Goal: Navigation & Orientation: Find specific page/section

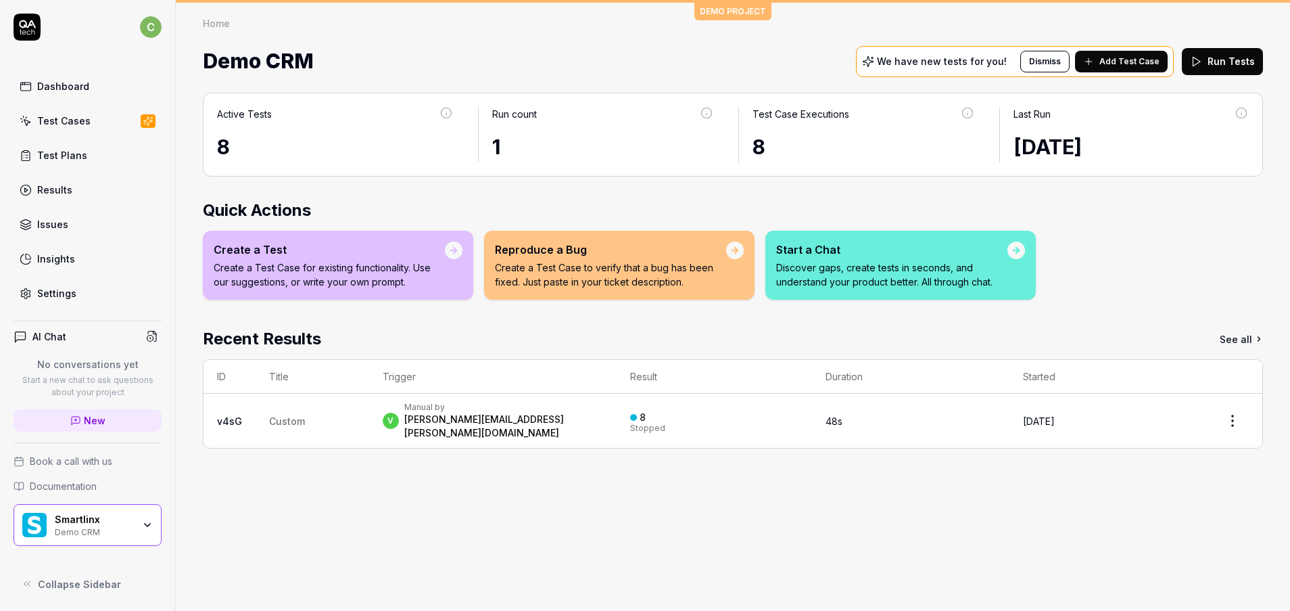
click at [60, 122] on div "Test Cases" at bounding box center [63, 121] width 53 height 14
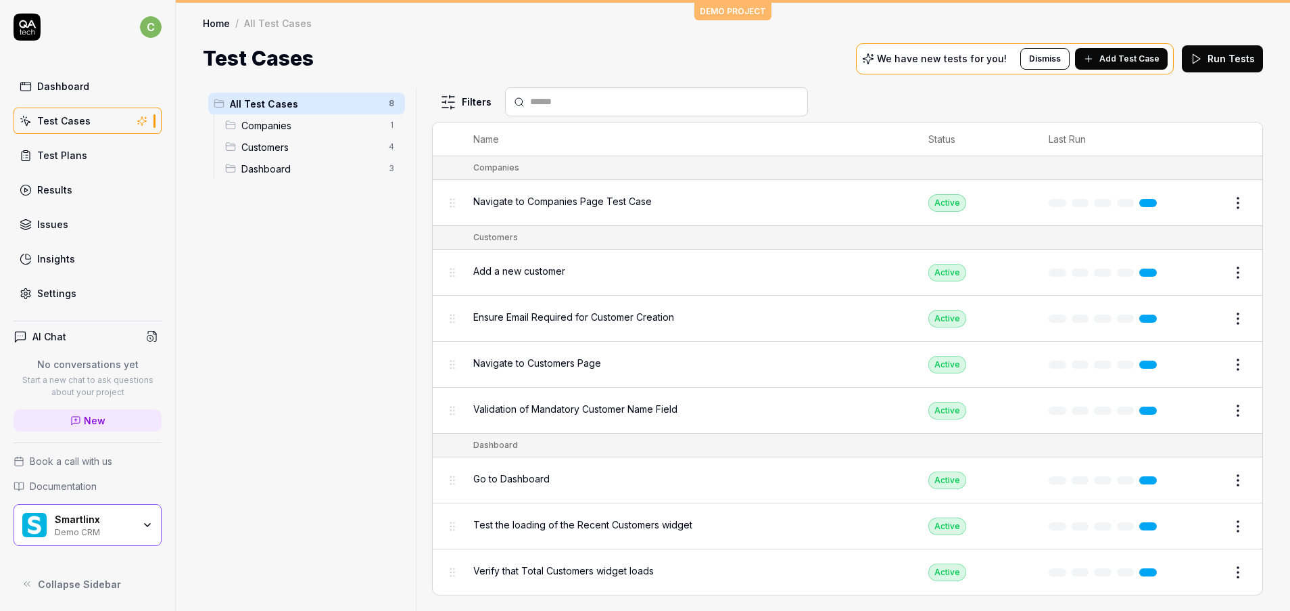
click at [91, 529] on div "Demo CRM" at bounding box center [94, 530] width 78 height 11
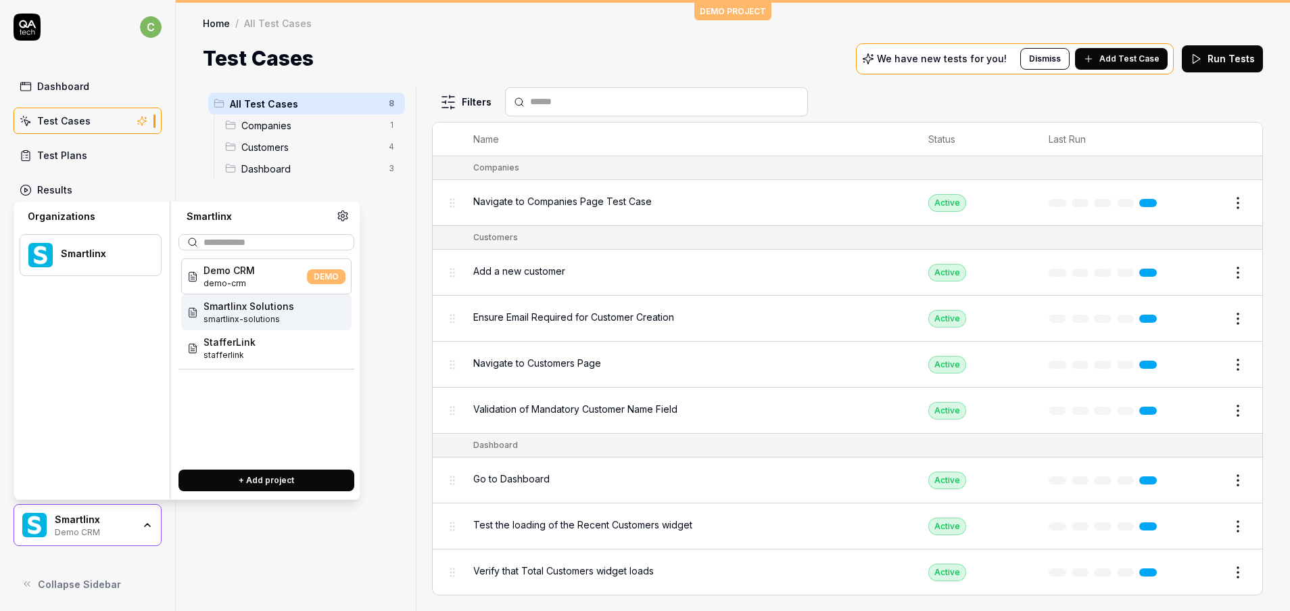
click at [266, 316] on span "smartlinx-solutions" at bounding box center [249, 319] width 91 height 12
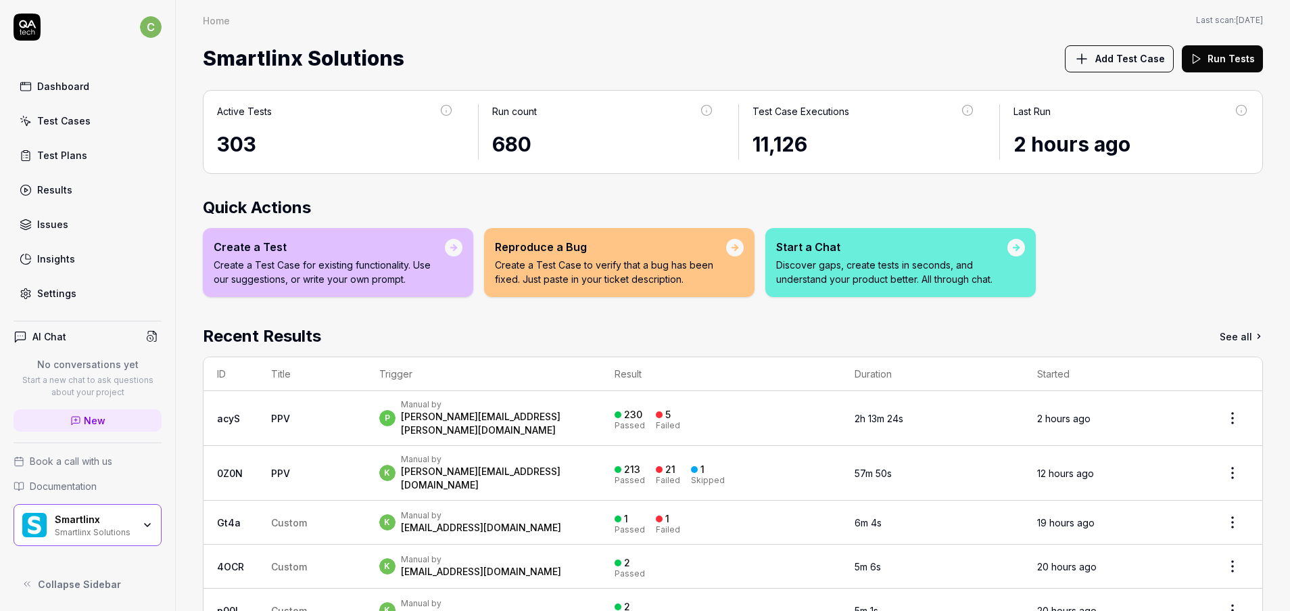
click at [70, 127] on div "Test Cases" at bounding box center [63, 121] width 53 height 14
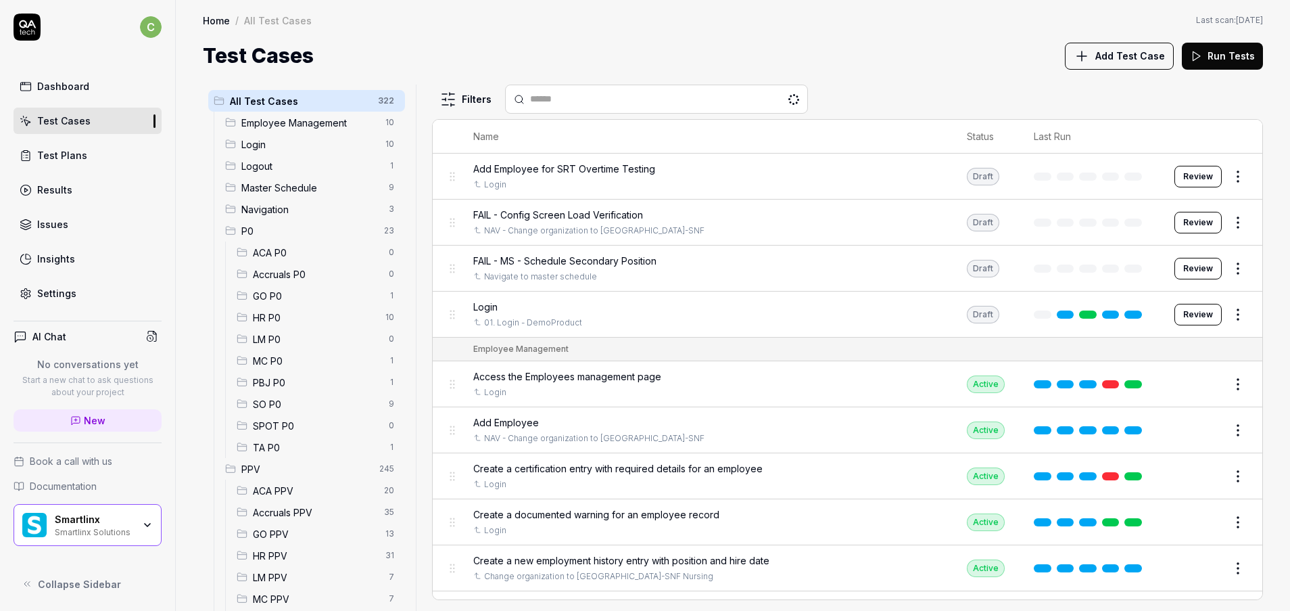
click at [289, 533] on span "GO PPV" at bounding box center [315, 534] width 124 height 14
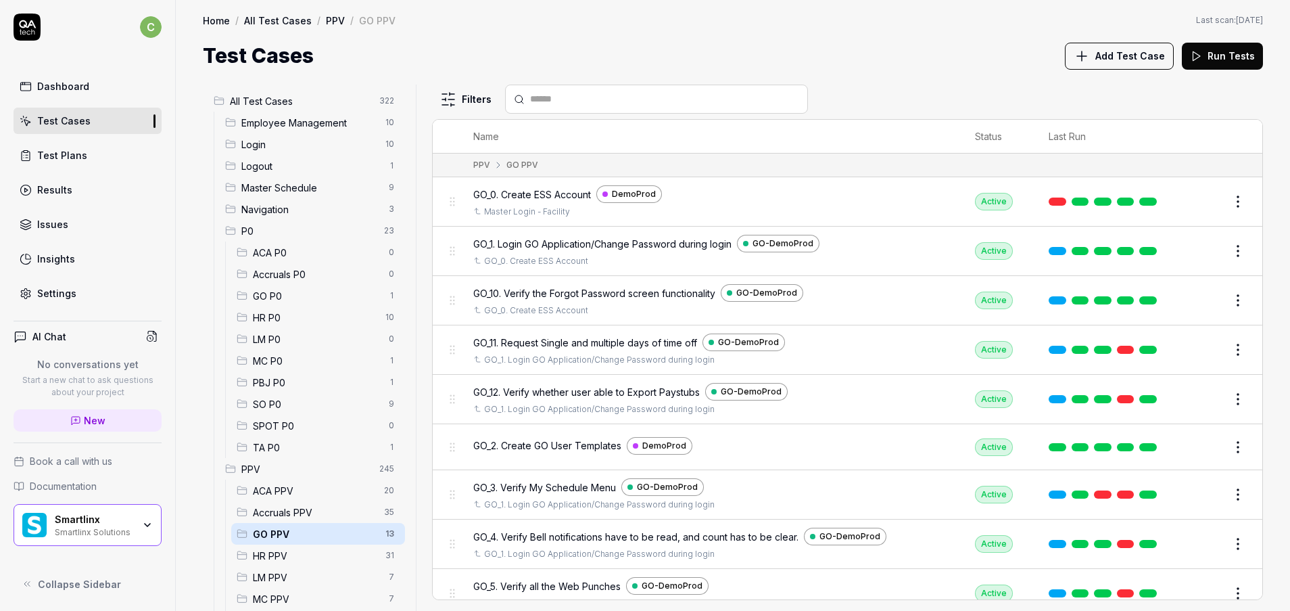
scroll to position [212, 0]
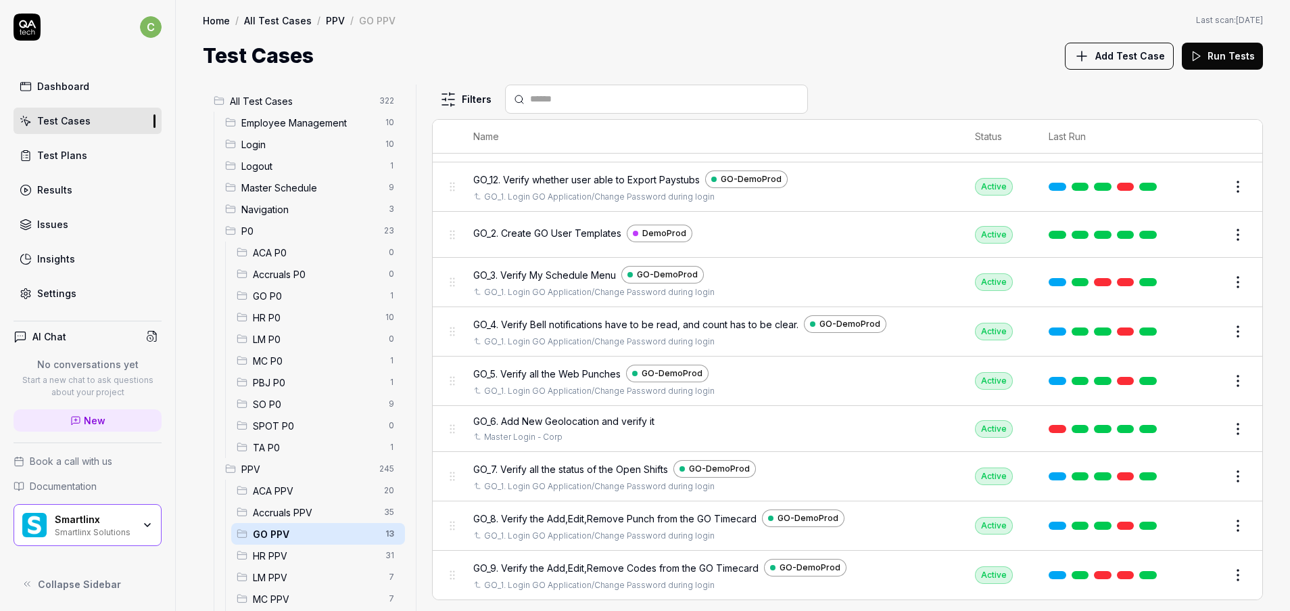
click at [277, 576] on span "LM PPV" at bounding box center [317, 577] width 128 height 14
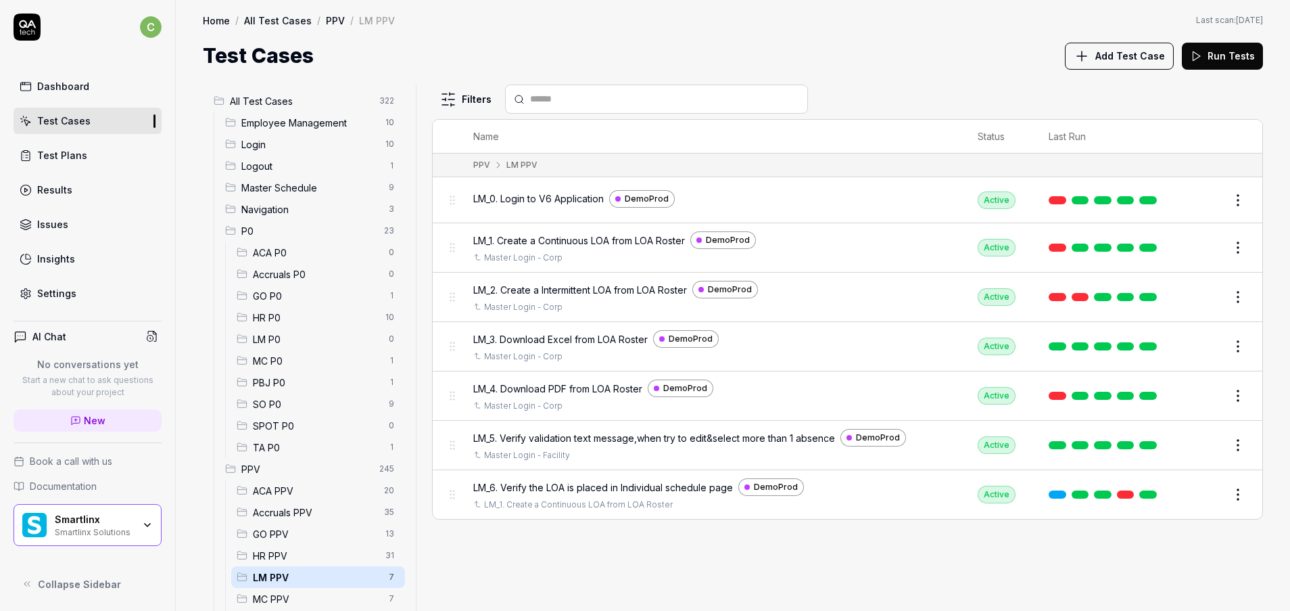
scroll to position [0, 0]
click at [278, 579] on div "MC PPV 7" at bounding box center [318, 599] width 174 height 22
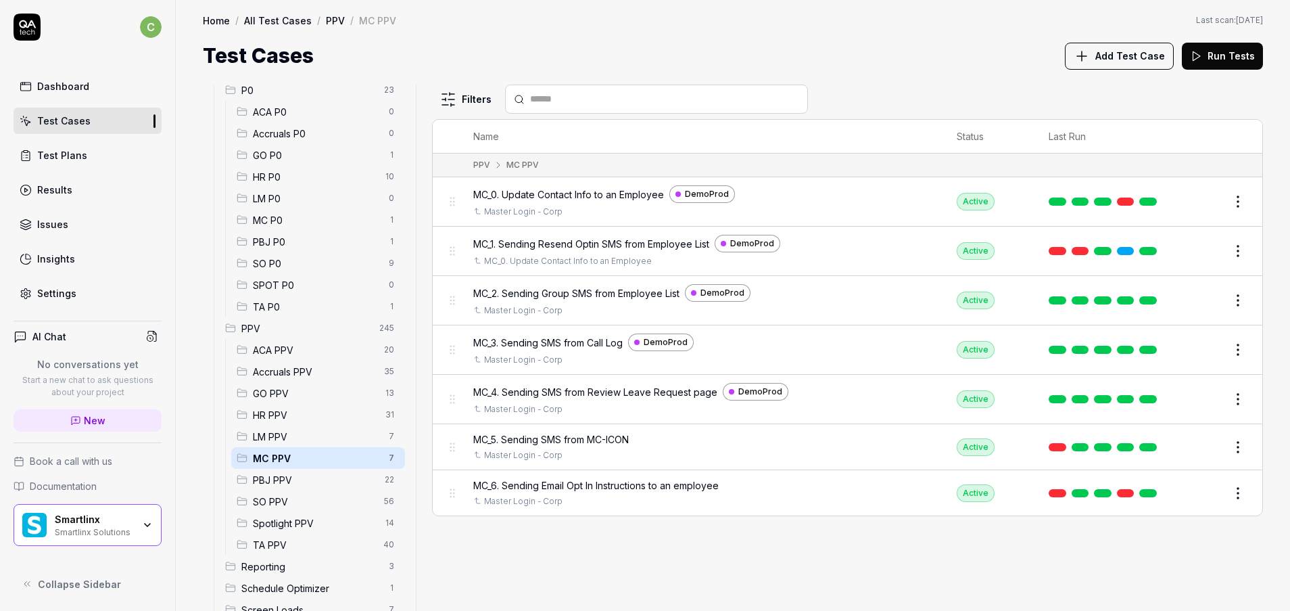
scroll to position [173, 0]
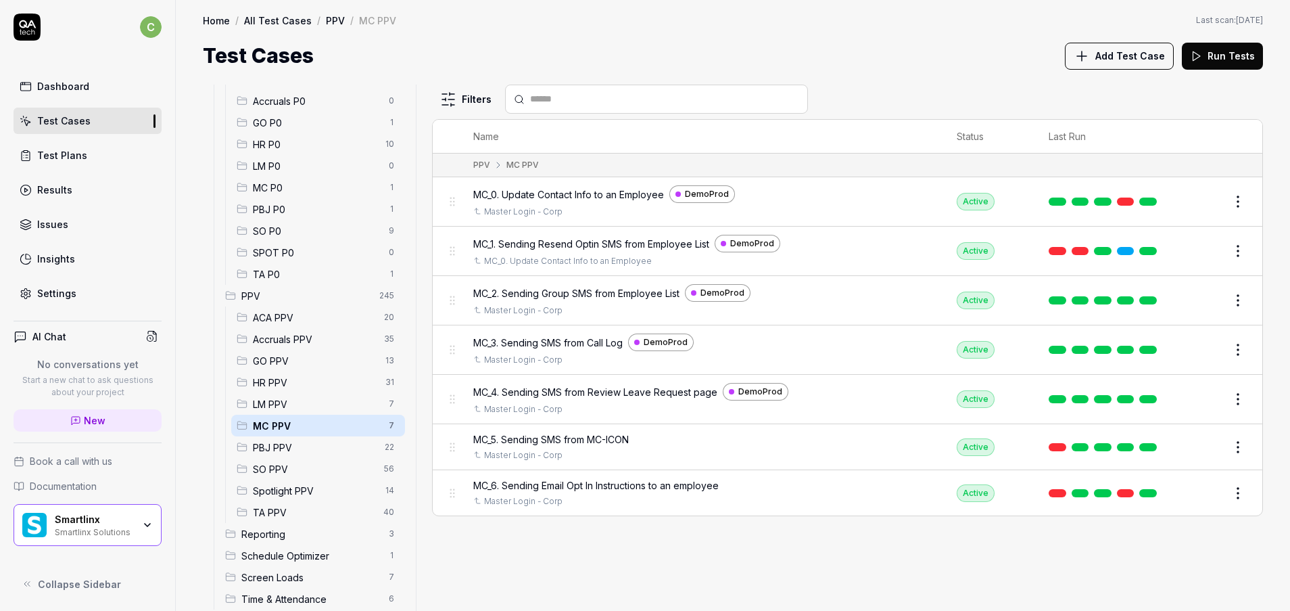
click at [297, 294] on span "PPV" at bounding box center [306, 296] width 130 height 14
